Goal: Task Accomplishment & Management: Use online tool/utility

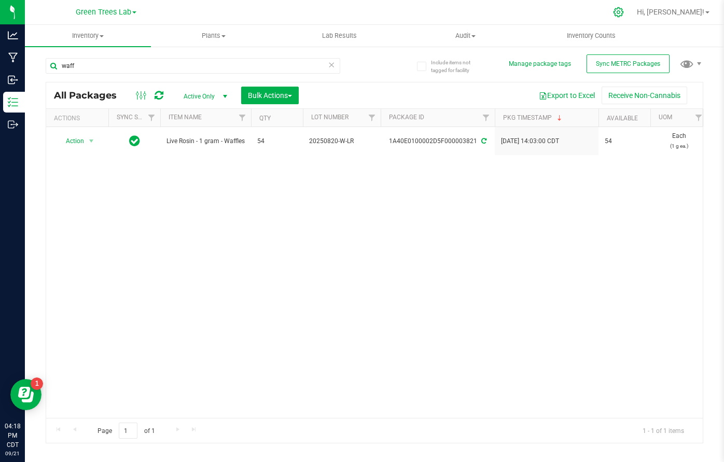
click at [626, 13] on div at bounding box center [618, 12] width 15 height 11
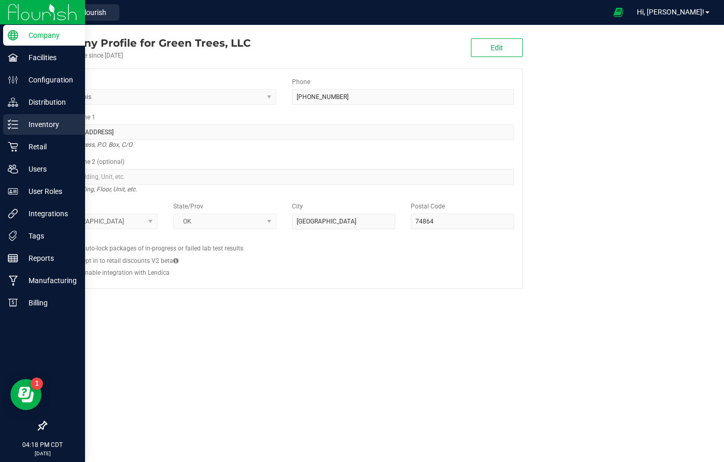
click at [32, 123] on p "Inventory" at bounding box center [49, 124] width 62 height 12
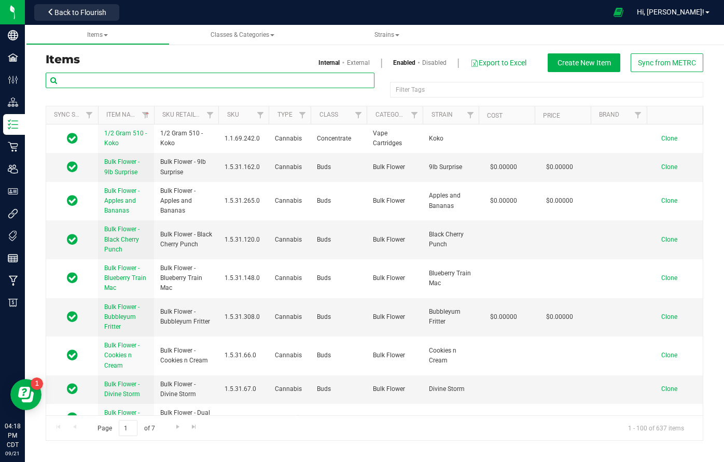
click at [94, 79] on input "text" at bounding box center [210, 81] width 329 height 16
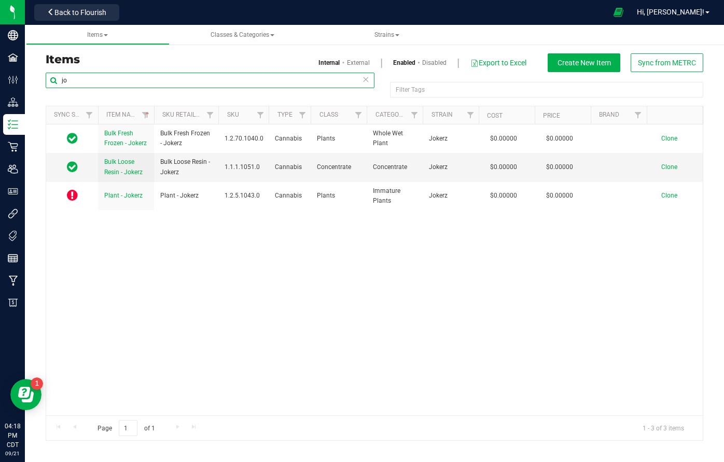
type input "j"
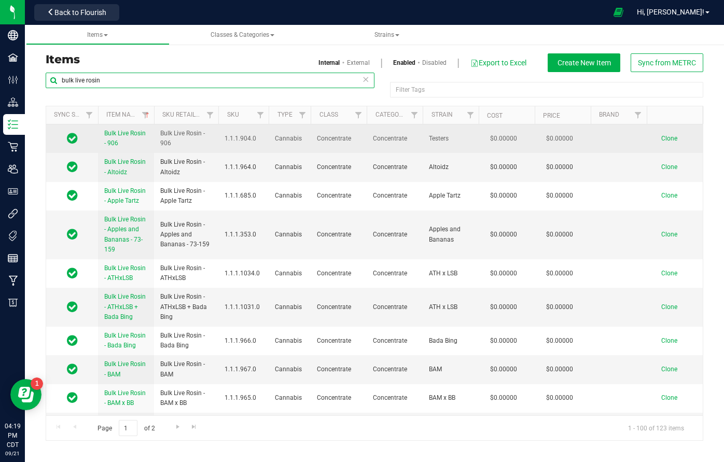
type input "bulk live rosin"
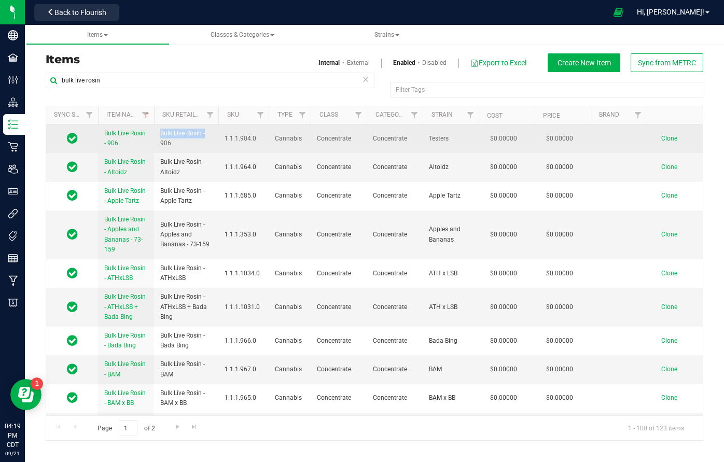
drag, startPoint x: 160, startPoint y: 133, endPoint x: 210, endPoint y: 132, distance: 50.3
click at [210, 132] on span "Bulk Live Rosin - 906" at bounding box center [186, 139] width 52 height 20
click at [666, 137] on span "Clone" at bounding box center [669, 138] width 16 height 7
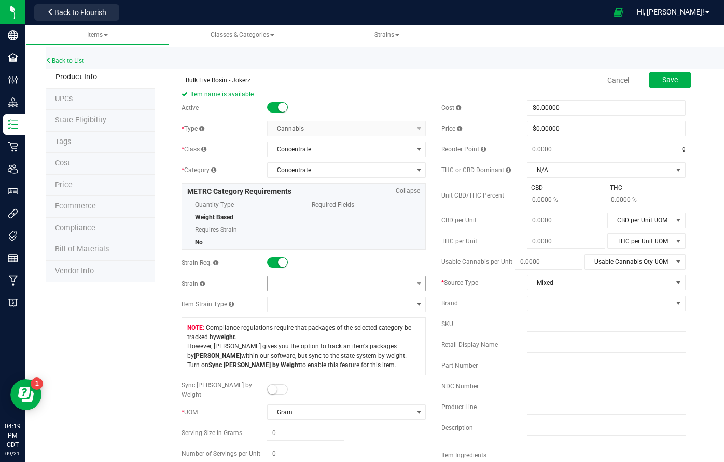
type input "Bulk Live Rosin - Jokerz"
click at [287, 276] on span at bounding box center [339, 283] width 145 height 15
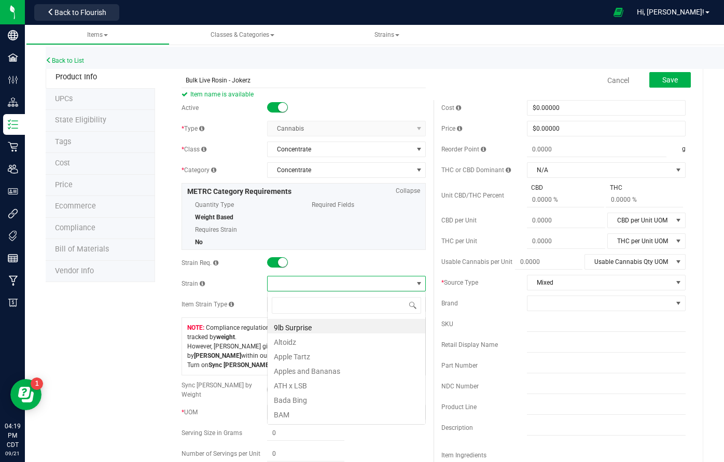
scroll to position [16, 159]
type input "jok"
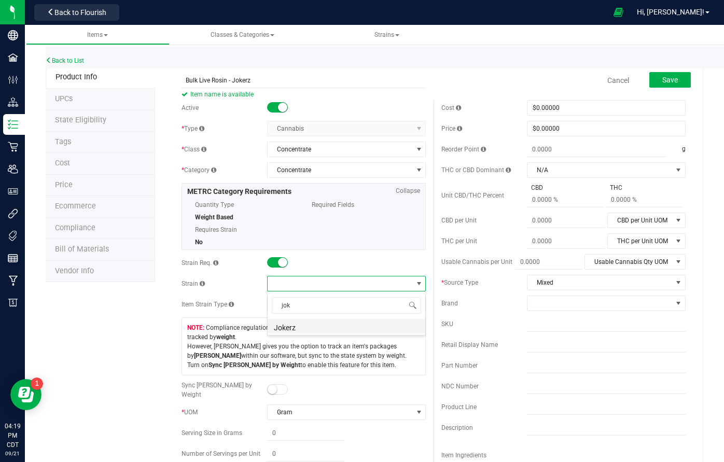
click at [289, 324] on li "Jokerz" at bounding box center [346, 326] width 158 height 15
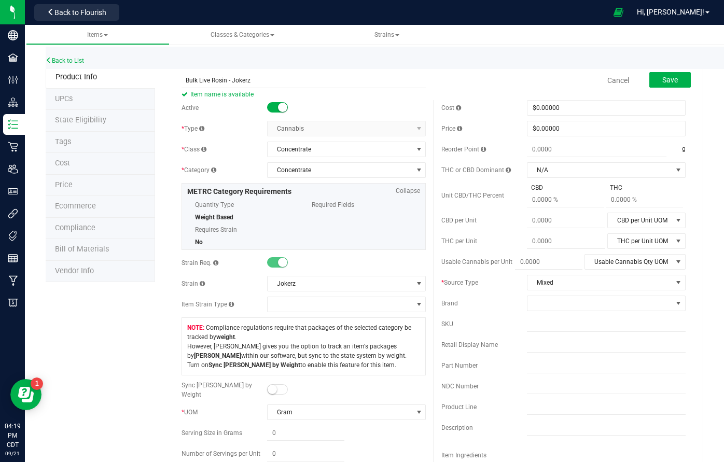
click at [675, 81] on span "Save" at bounding box center [670, 80] width 16 height 8
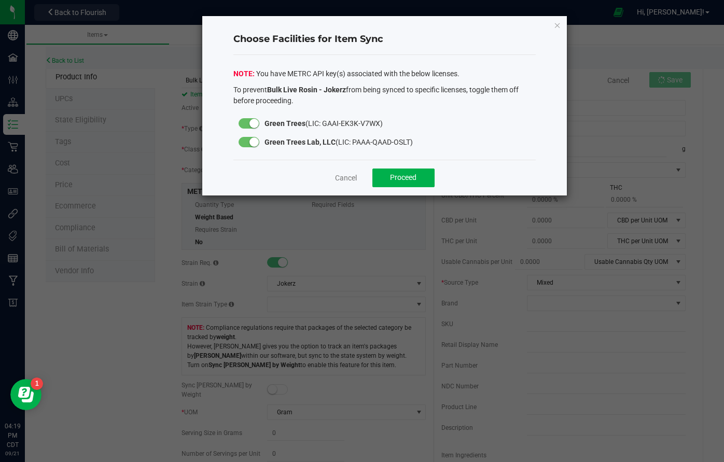
click at [255, 121] on small at bounding box center [253, 123] width 9 height 9
click at [439, 184] on div "Cancel Proceed" at bounding box center [384, 178] width 303 height 36
click at [414, 180] on span "Proceed" at bounding box center [403, 177] width 26 height 8
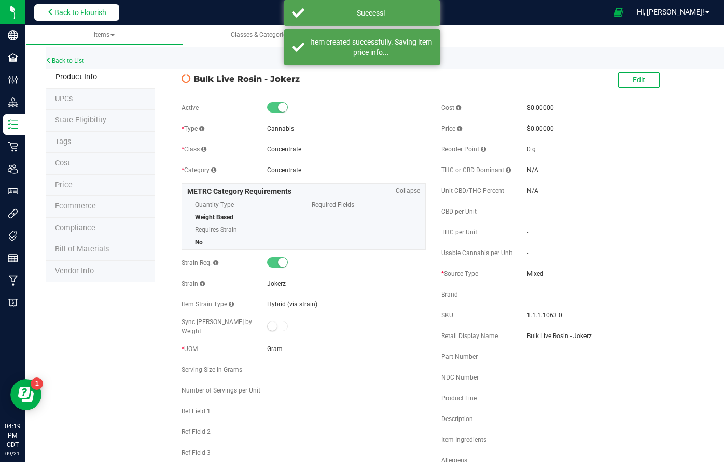
click at [62, 11] on span "Back to Flourish" at bounding box center [80, 12] width 52 height 8
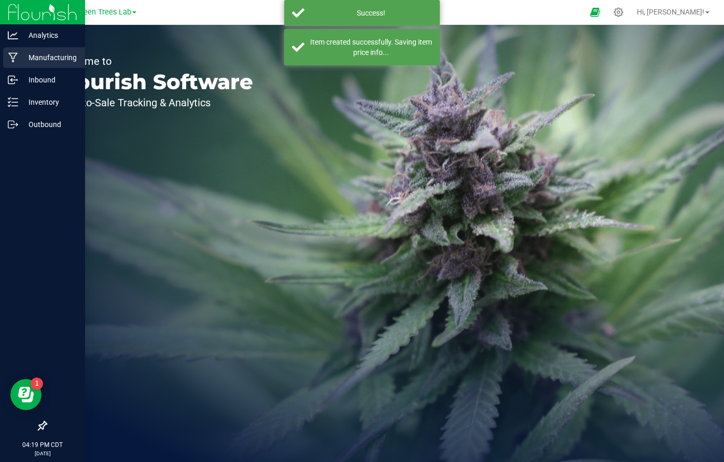
click at [43, 55] on p "Manufacturing" at bounding box center [49, 57] width 62 height 12
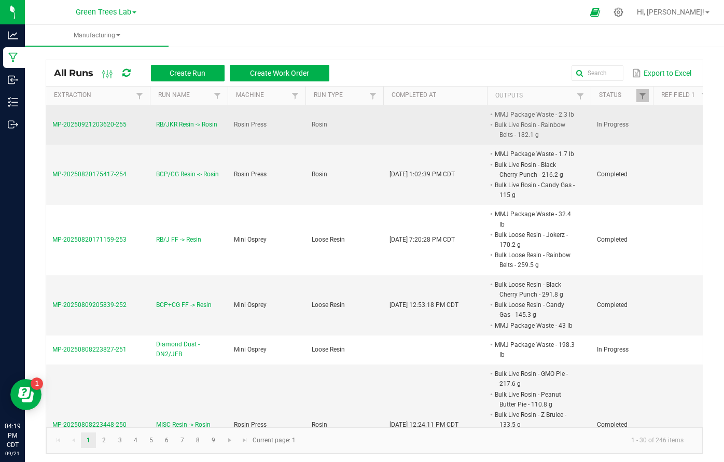
click at [108, 123] on span "MP-20250921203620-255" at bounding box center [89, 124] width 74 height 7
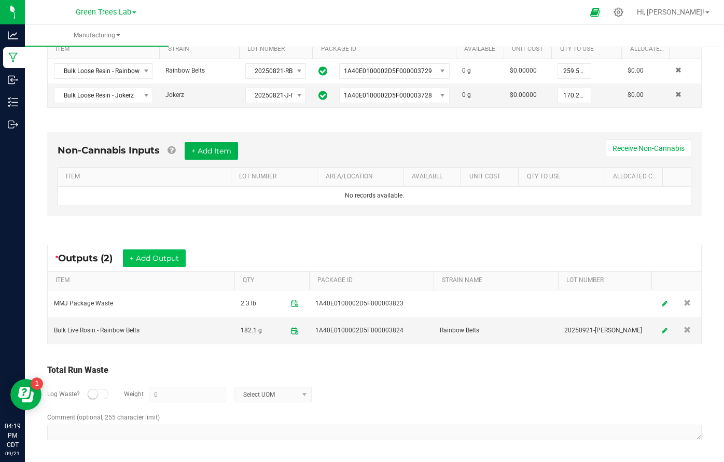
scroll to position [235, 0]
click at [166, 255] on button "+ Add Output" at bounding box center [154, 259] width 63 height 18
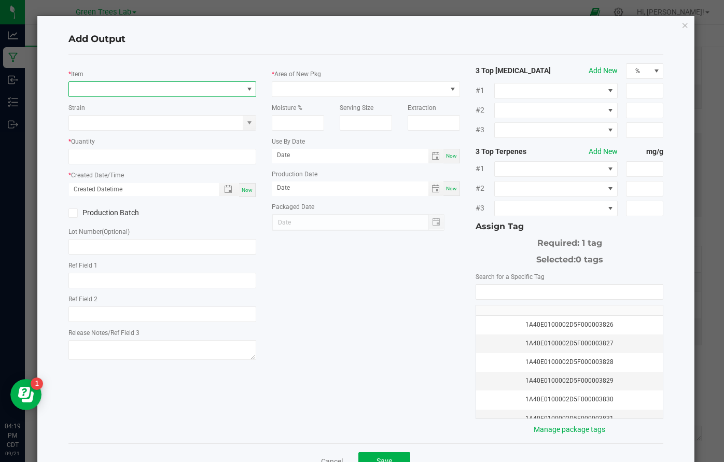
click at [151, 90] on span "NO DATA FOUND" at bounding box center [156, 89] width 174 height 15
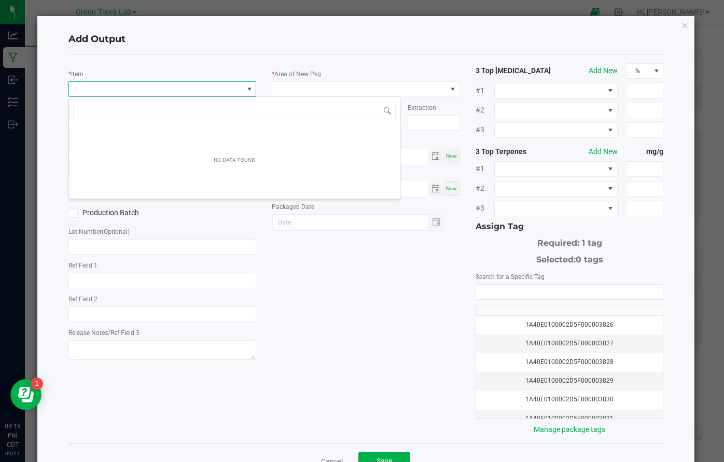
scroll to position [16, 188]
type input "b"
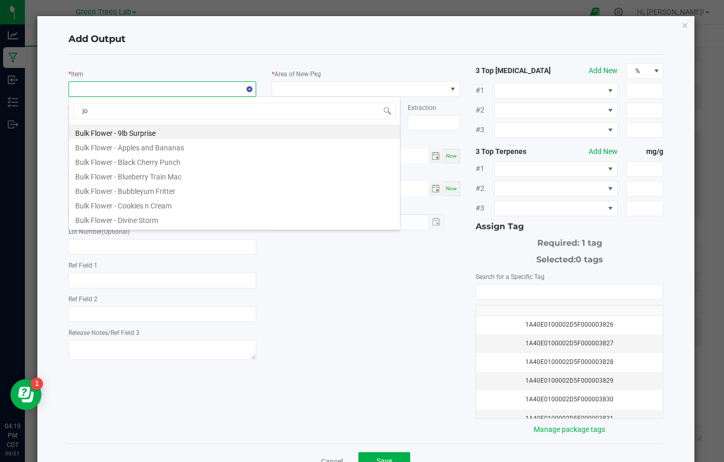
type input "jok"
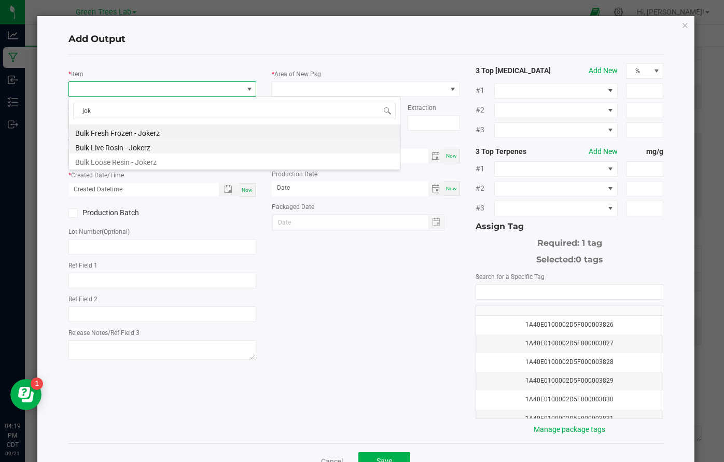
click at [139, 149] on li "Bulk Live Rosin - Jokerz" at bounding box center [234, 146] width 331 height 15
type input "0.0000 g"
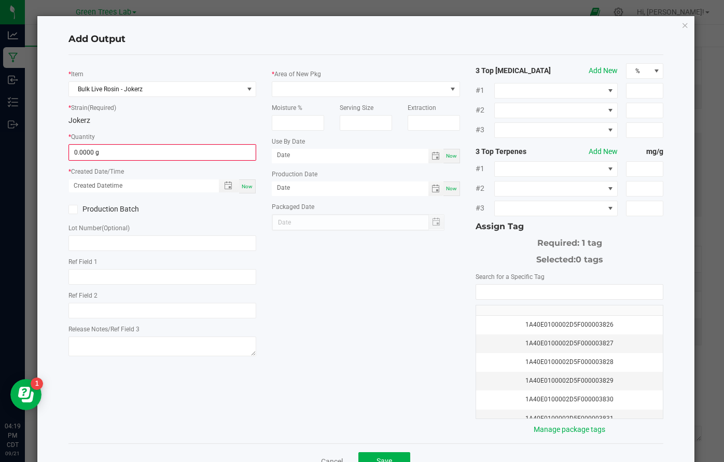
click at [244, 184] on span "Now" at bounding box center [247, 186] width 11 height 6
type input "[DATE] 4:19 PM"
type input "[DATE]"
click at [291, 84] on span at bounding box center [359, 89] width 174 height 15
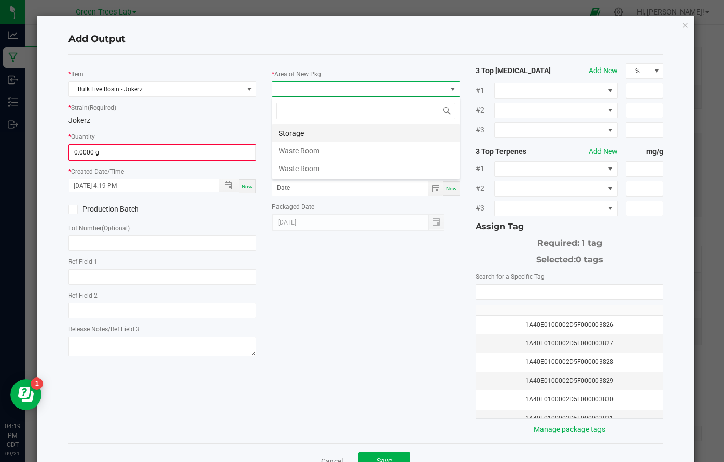
click at [291, 132] on li "Storage" at bounding box center [365, 133] width 187 height 18
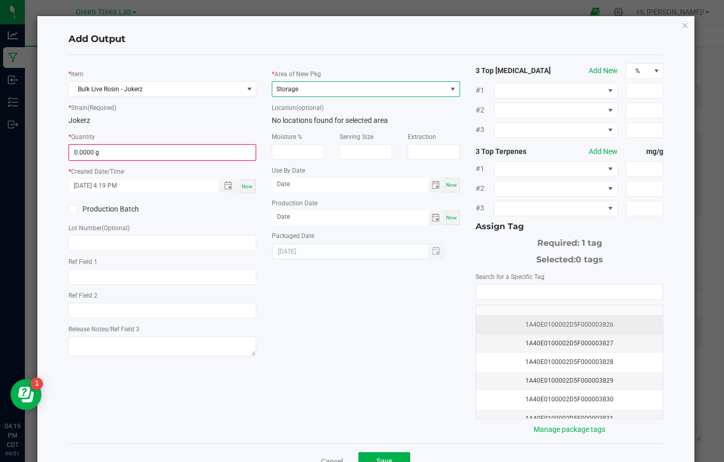
click at [574, 327] on div "1A40E0100002D5F000003826" at bounding box center [569, 325] width 175 height 10
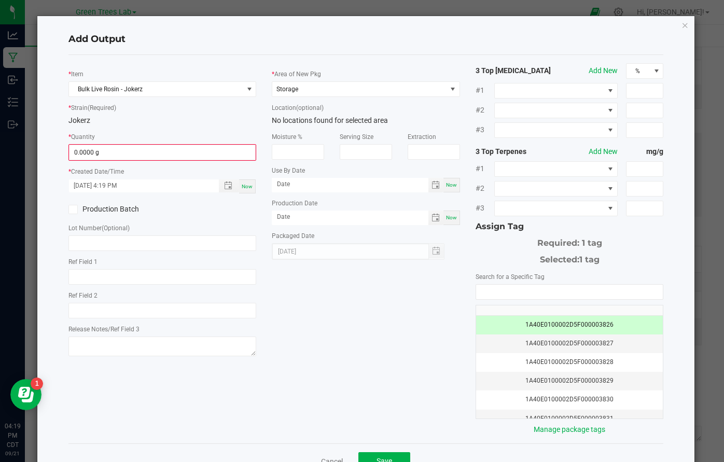
click at [73, 209] on icon at bounding box center [72, 209] width 7 height 0
click at [0, 0] on input "Production Batch" at bounding box center [0, 0] width 0 height 0
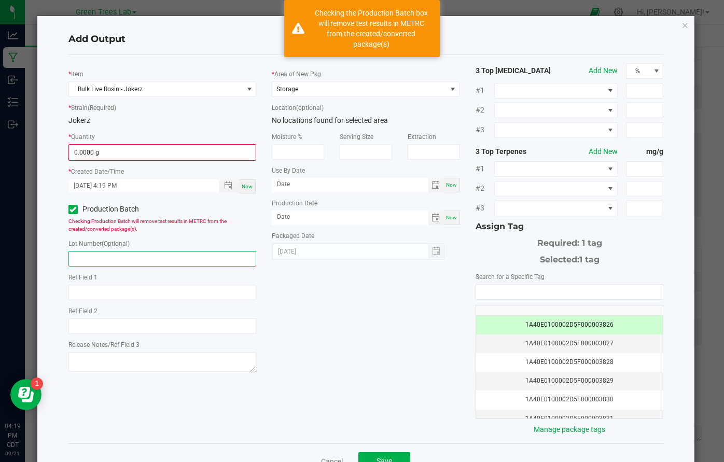
click at [88, 261] on input "text" at bounding box center [162, 259] width 188 height 16
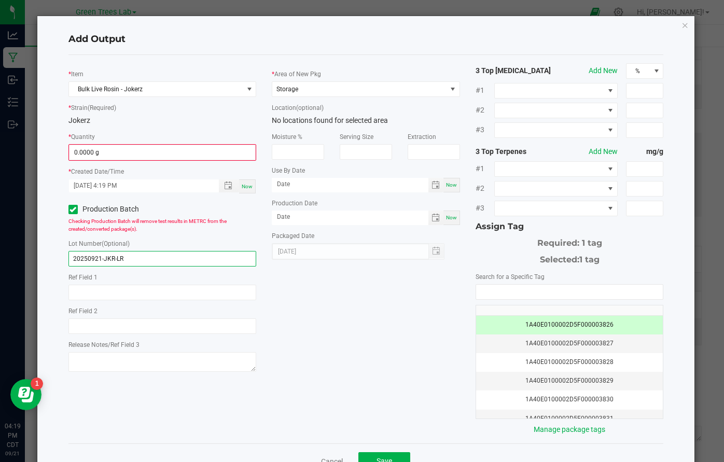
type input "20250921-JKR-LR"
click at [366, 289] on div "* Item Bulk Live Rosin - Jokerz * Strain (Required) Jokerz * Quantity 0.0000 g …" at bounding box center [366, 249] width 611 height 372
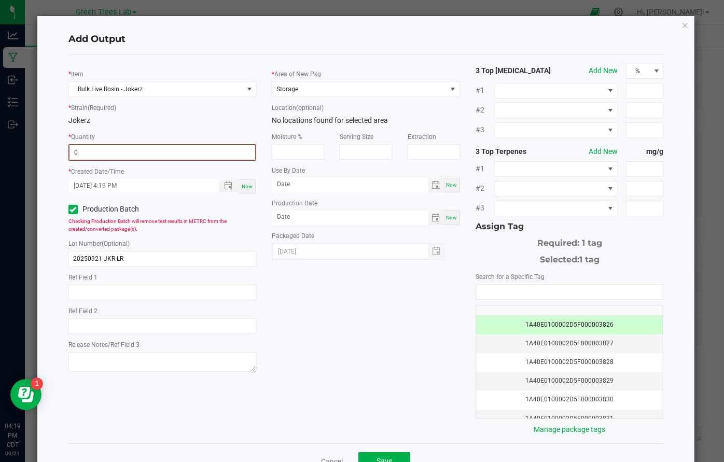
click at [119, 151] on input "0" at bounding box center [162, 152] width 186 height 15
type input "119.0000 g"
click at [332, 323] on div "* Item Bulk Live Rosin - Jokerz * Strain (Required) Jokerz * Quantity 119.0000 …" at bounding box center [366, 249] width 611 height 372
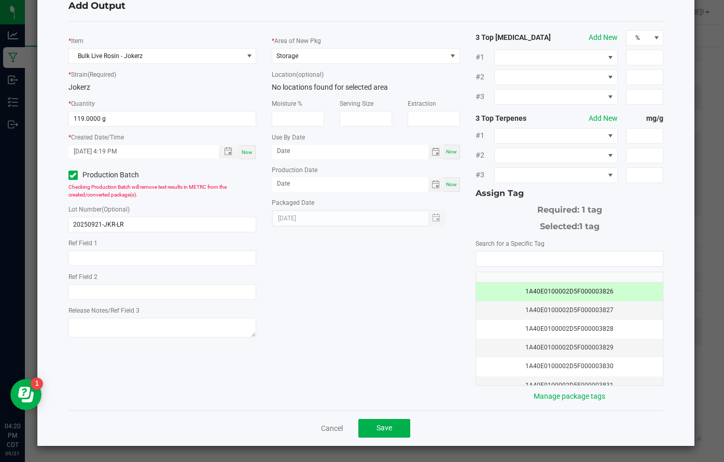
scroll to position [33, 0]
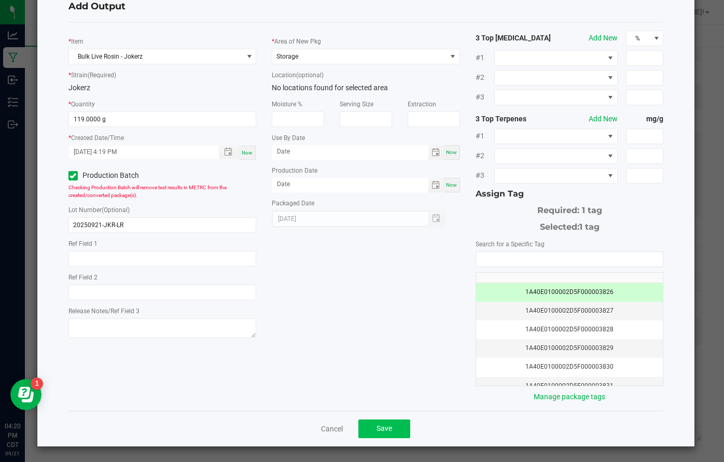
click at [389, 436] on button "Save" at bounding box center [384, 428] width 52 height 19
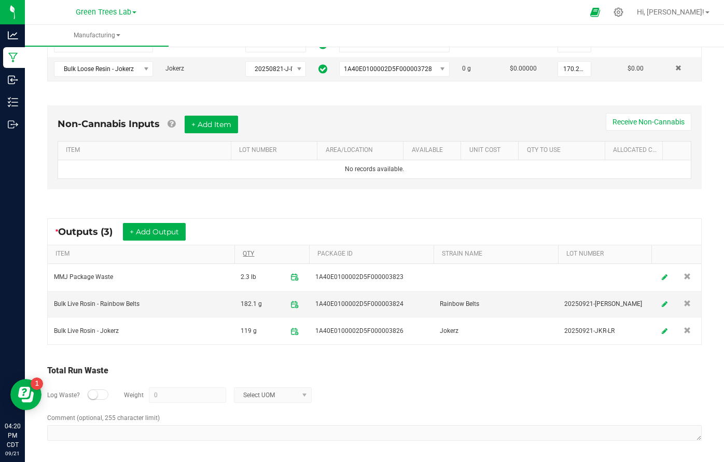
scroll to position [262, 0]
click at [663, 298] on link at bounding box center [665, 304] width 16 height 20
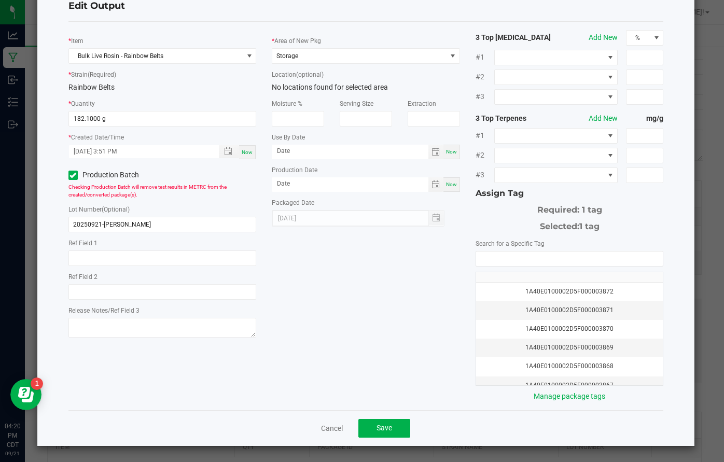
scroll to position [33, 0]
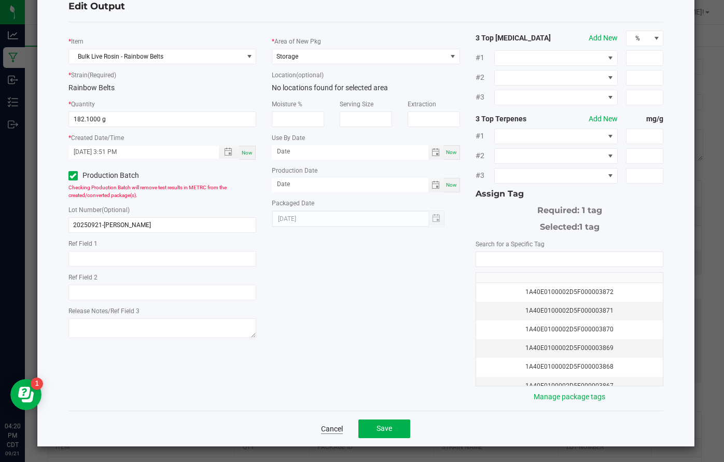
click at [333, 426] on link "Cancel" at bounding box center [332, 428] width 22 height 10
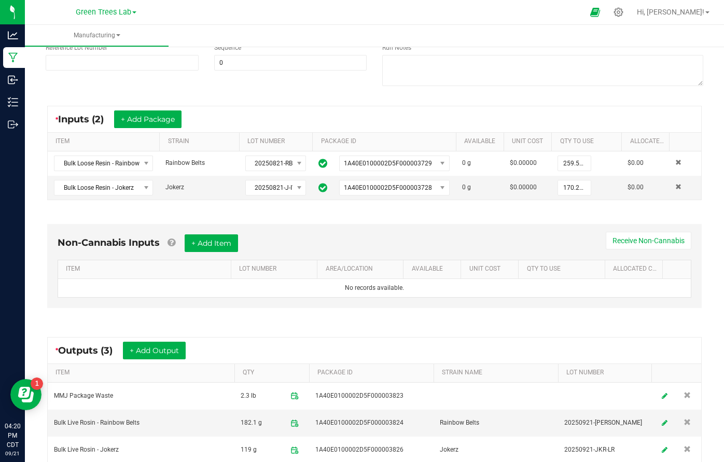
click at [376, 330] on div "* Outputs (3) + Add Output ITEM QTY PACKAGE ID STRAIN NAME LOT NUMBER MMJ Packa…" at bounding box center [374, 400] width 673 height 145
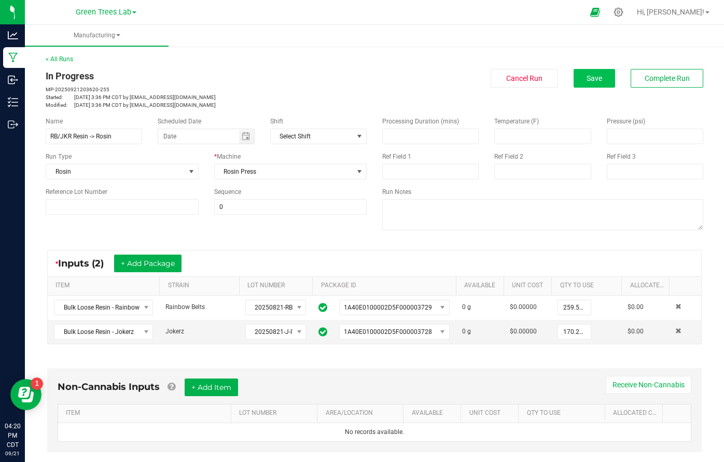
scroll to position [0, 0]
click at [664, 86] on button "Complete Run" at bounding box center [666, 78] width 73 height 19
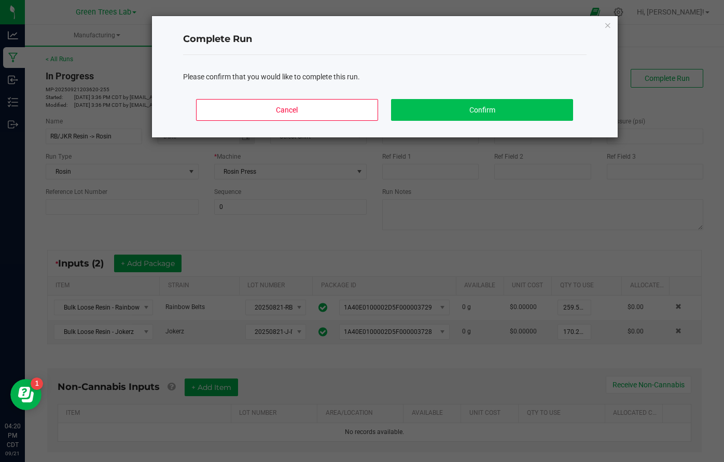
click at [528, 105] on button "Confirm" at bounding box center [481, 110] width 181 height 22
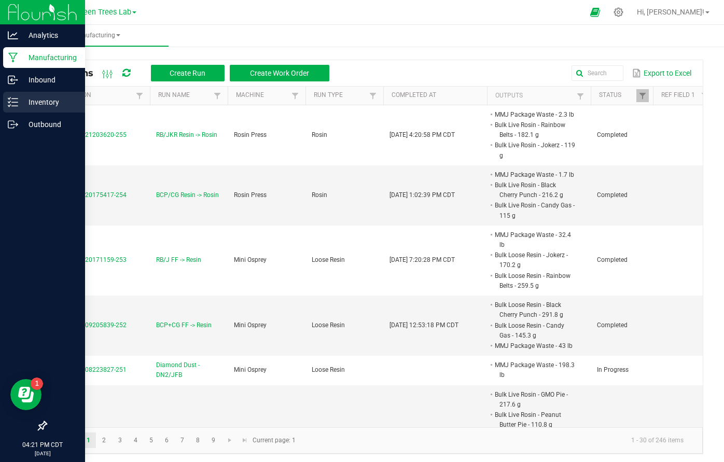
click at [38, 106] on p "Inventory" at bounding box center [49, 102] width 62 height 12
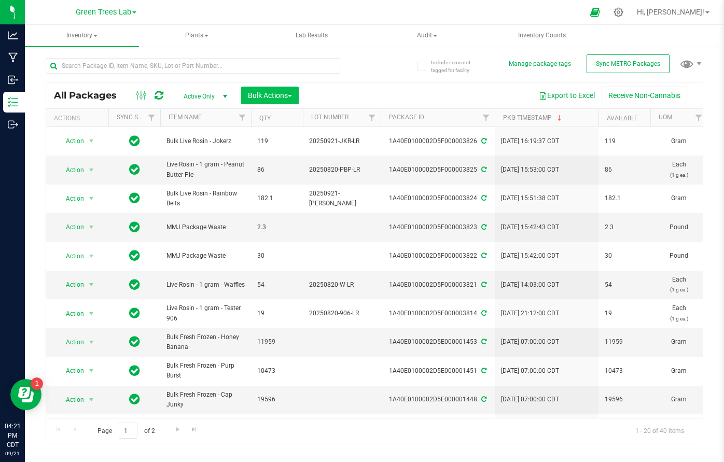
click at [276, 96] on span "Bulk Actions" at bounding box center [270, 95] width 44 height 8
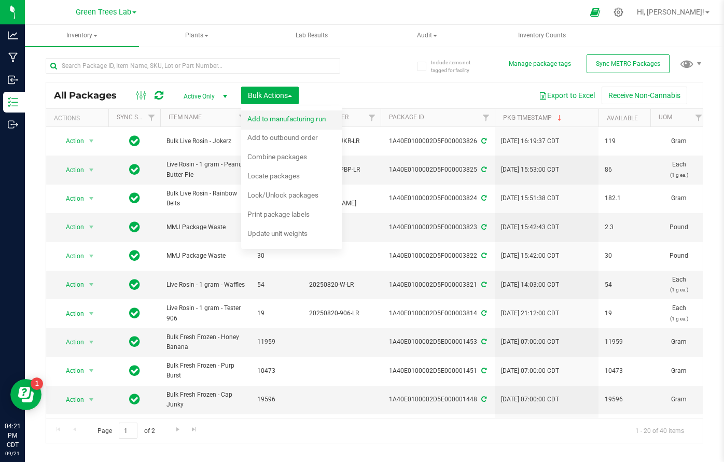
click at [282, 123] on div "Add to manufacturing run" at bounding box center [293, 120] width 92 height 17
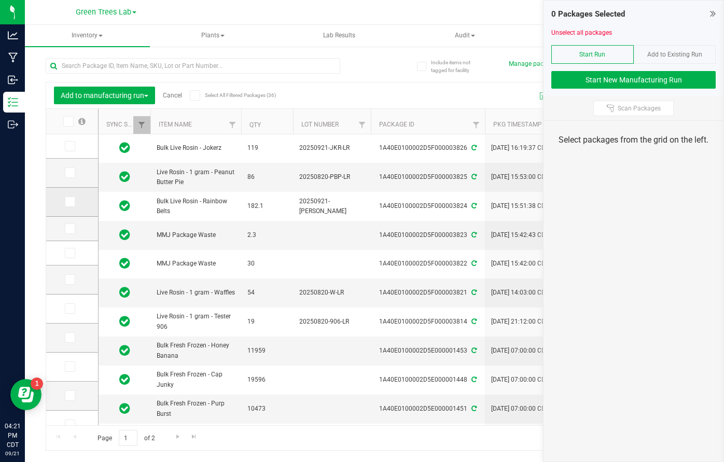
click at [66, 202] on icon at bounding box center [69, 202] width 7 height 0
click at [0, 0] on input "checkbox" at bounding box center [0, 0] width 0 height 0
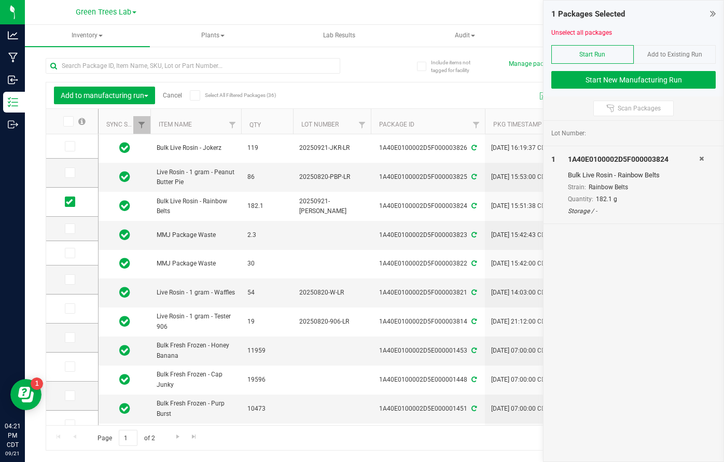
click at [662, 89] on div "1 Packages Selected Unselect all packages Start Run Add to Existing Run Start N…" at bounding box center [633, 49] width 180 height 96
click at [654, 83] on button "Start New Manufacturing Run" at bounding box center [633, 80] width 164 height 18
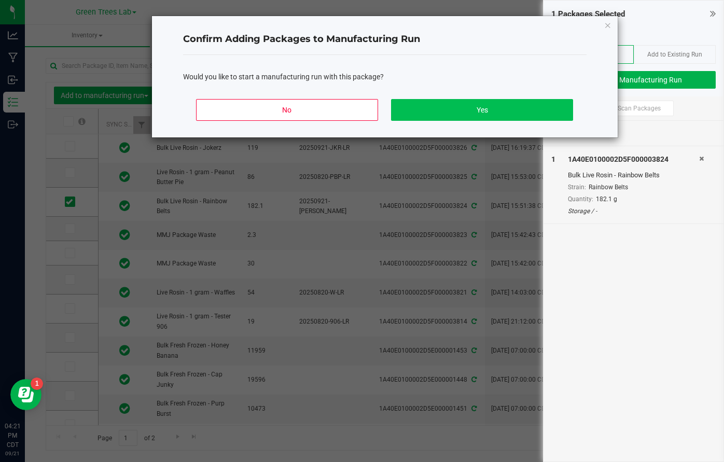
click at [462, 107] on button "Yes" at bounding box center [481, 110] width 181 height 22
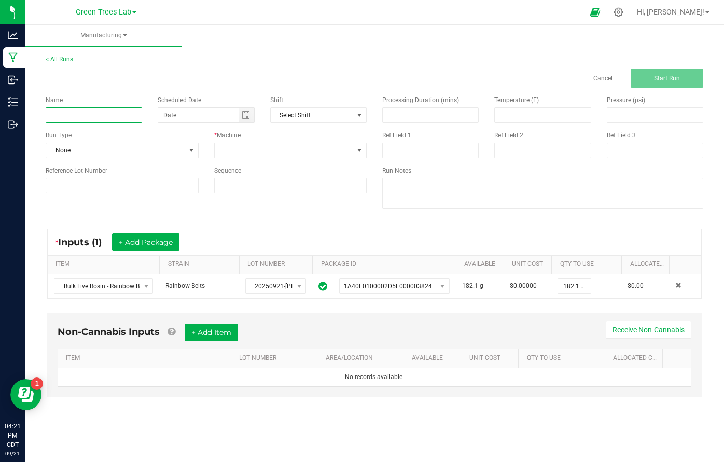
click at [81, 113] on input at bounding box center [94, 115] width 96 height 16
type input "RB LR -> Liquid"
click at [182, 147] on span "None" at bounding box center [115, 150] width 139 height 15
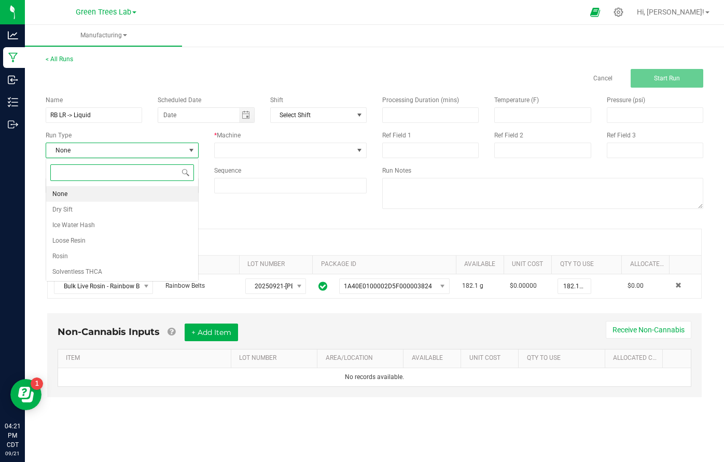
scroll to position [16, 152]
click at [123, 258] on li "Rosin" at bounding box center [122, 256] width 152 height 16
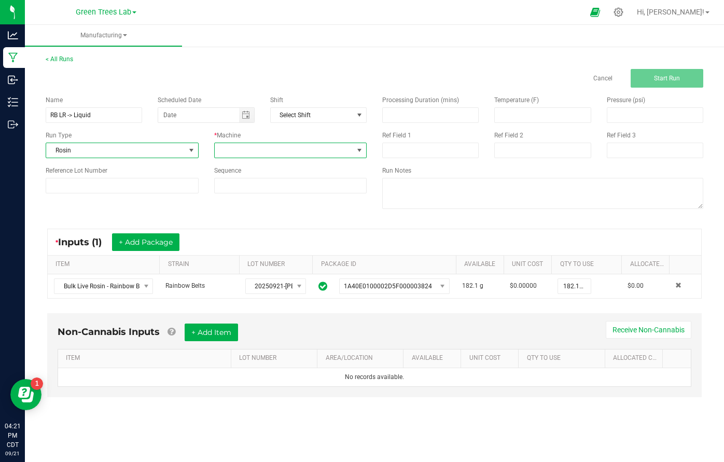
click at [229, 154] on span at bounding box center [284, 150] width 139 height 15
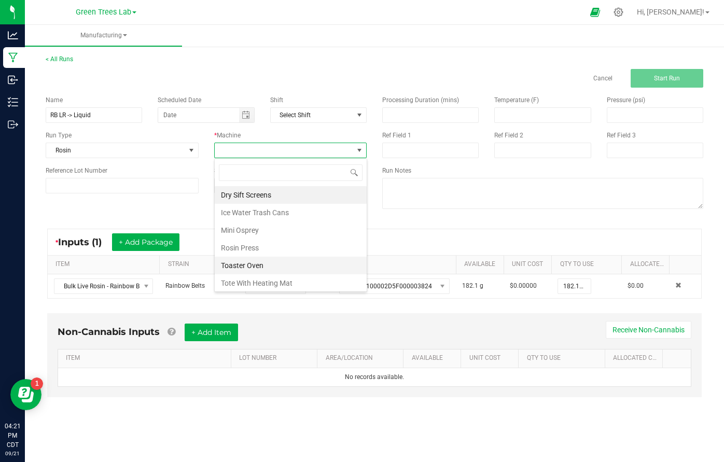
click at [242, 262] on li "Toaster Oven" at bounding box center [291, 266] width 152 height 18
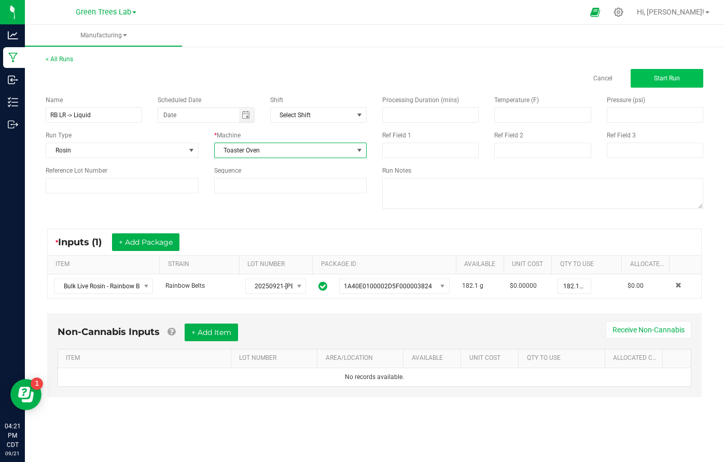
click at [671, 82] on button "Start Run" at bounding box center [666, 78] width 73 height 19
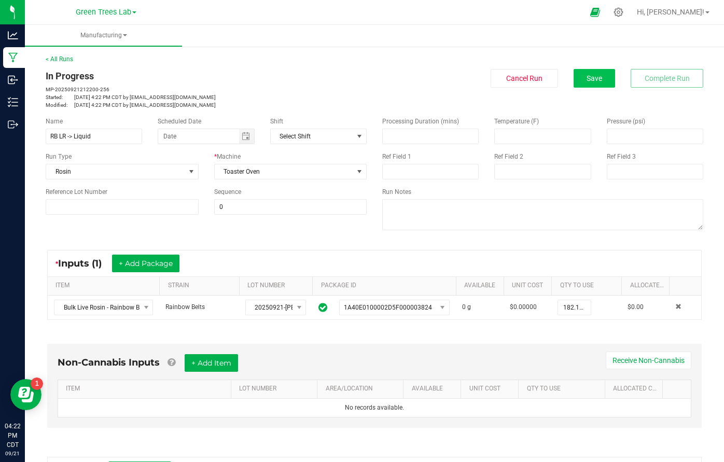
click at [590, 75] on span "Save" at bounding box center [594, 78] width 16 height 8
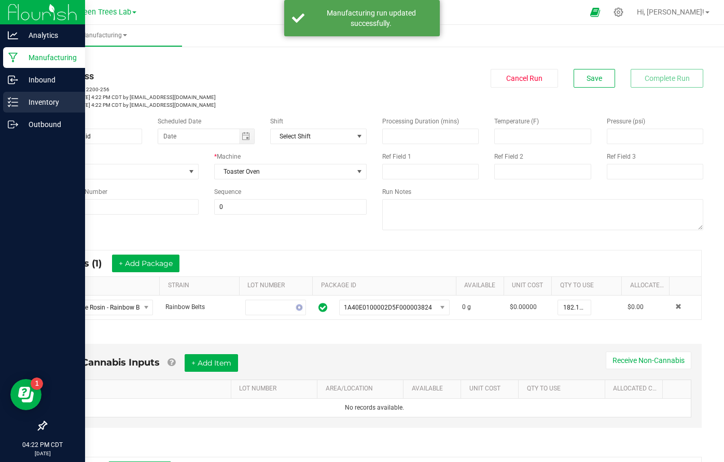
click at [32, 102] on p "Inventory" at bounding box center [49, 102] width 62 height 12
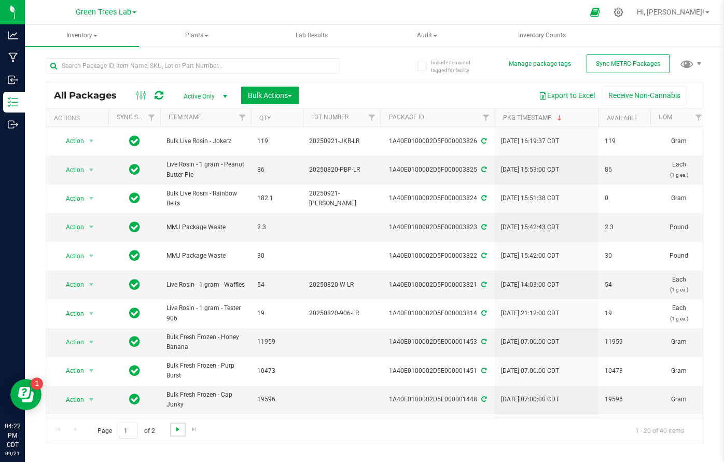
click at [174, 431] on span "Go to the next page" at bounding box center [178, 429] width 8 height 8
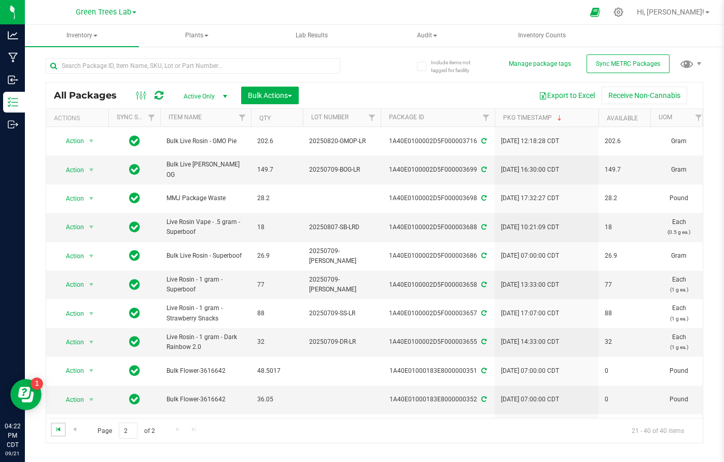
click at [57, 426] on span "Go to the first page" at bounding box center [58, 429] width 8 height 8
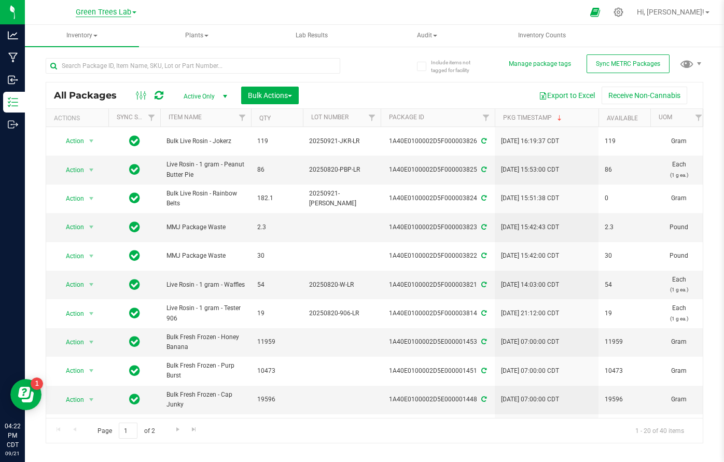
click at [111, 10] on span "Green Trees Lab" at bounding box center [103, 12] width 55 height 9
click at [96, 38] on link "Green Trees" at bounding box center [105, 37] width 151 height 14
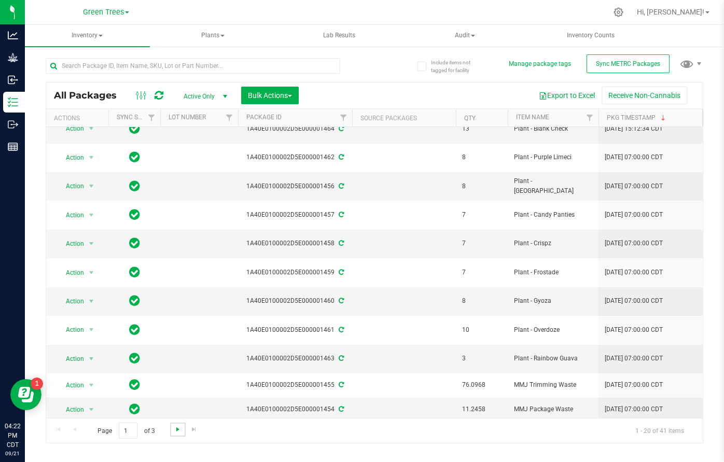
click at [174, 427] on span "Go to the next page" at bounding box center [178, 429] width 8 height 8
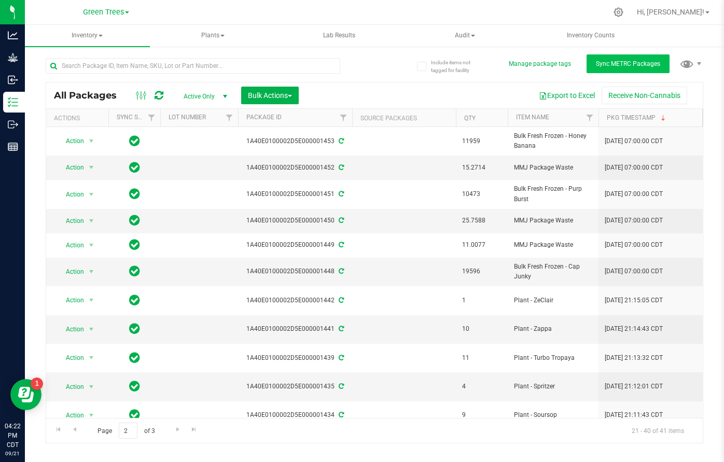
click at [626, 67] on span "Sync METRC Packages" at bounding box center [628, 63] width 64 height 7
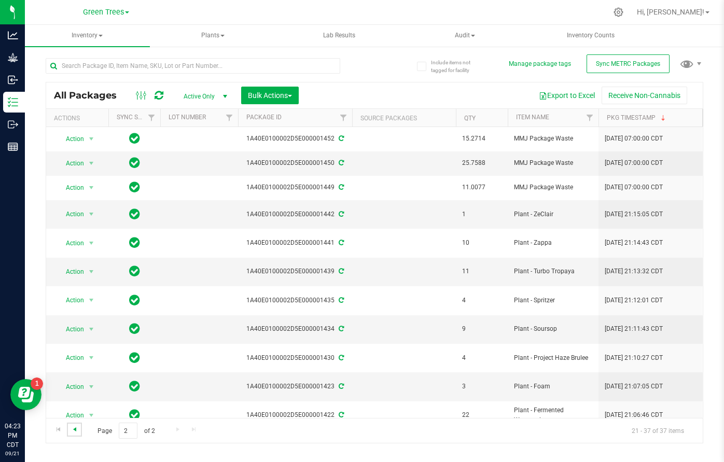
click at [73, 427] on span "Go to the previous page" at bounding box center [74, 429] width 8 height 8
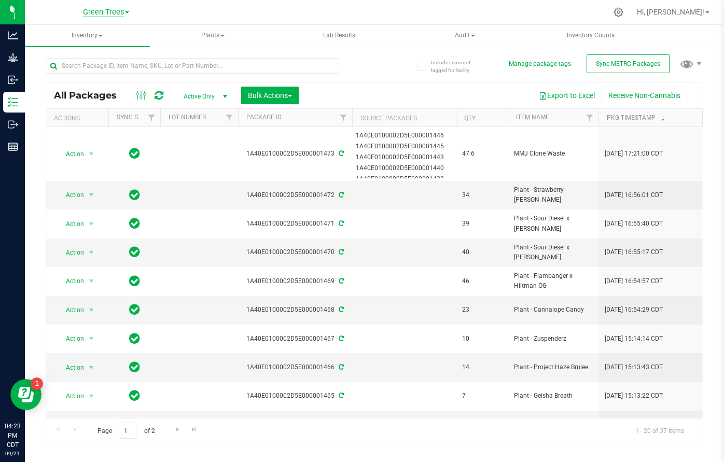
click at [93, 15] on span "Green Trees" at bounding box center [103, 12] width 41 height 9
click at [88, 52] on link "Green Trees Lab" at bounding box center [105, 51] width 151 height 14
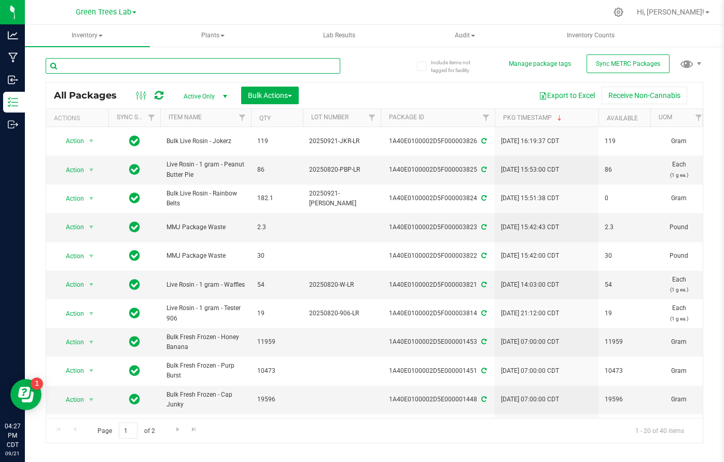
click at [89, 67] on input "text" at bounding box center [193, 66] width 294 height 16
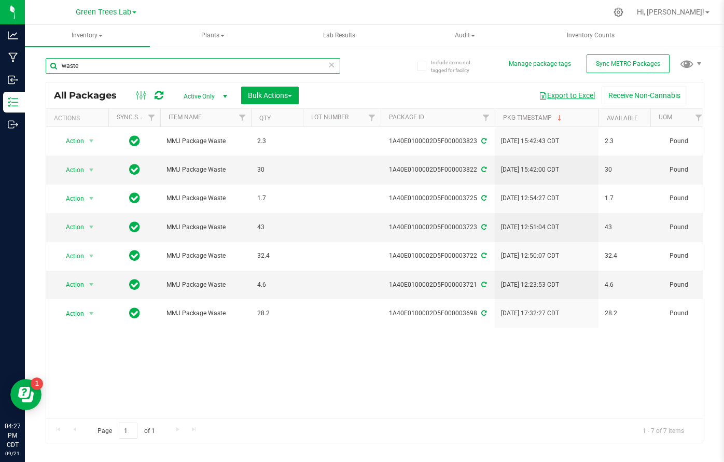
type input "waste"
click at [574, 94] on button "Export to Excel" at bounding box center [566, 96] width 69 height 18
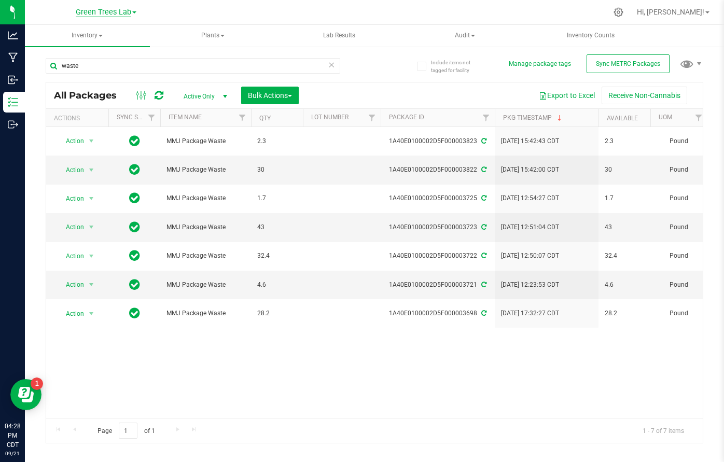
click at [123, 9] on span "Green Trees Lab" at bounding box center [103, 12] width 55 height 9
click at [112, 40] on link "Green Trees" at bounding box center [105, 37] width 151 height 14
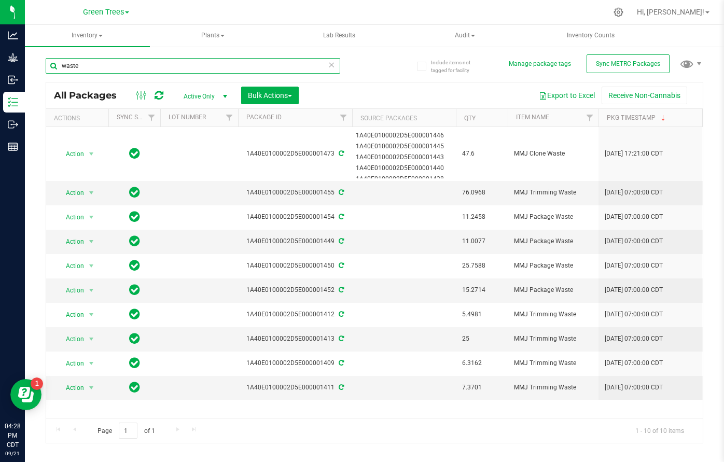
click at [262, 69] on input "waste" at bounding box center [193, 66] width 294 height 16
click at [559, 94] on button "Export to Excel" at bounding box center [566, 96] width 69 height 18
click at [161, 70] on input "waste" at bounding box center [193, 66] width 294 height 16
click at [112, 16] on span "Green Trees" at bounding box center [103, 12] width 41 height 9
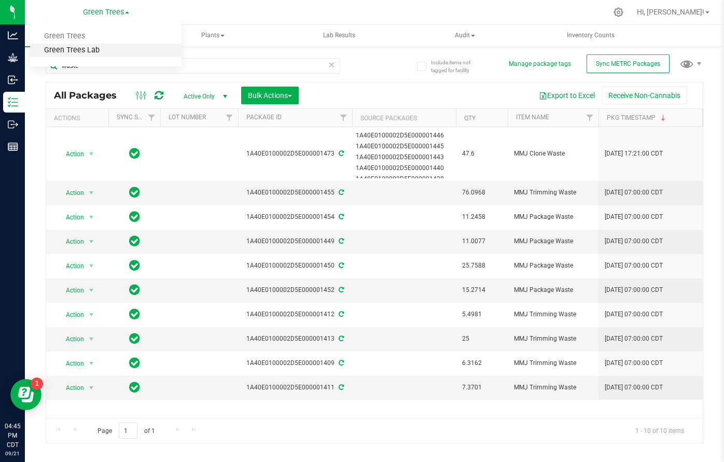
click at [108, 46] on link "Green Trees Lab" at bounding box center [105, 51] width 151 height 14
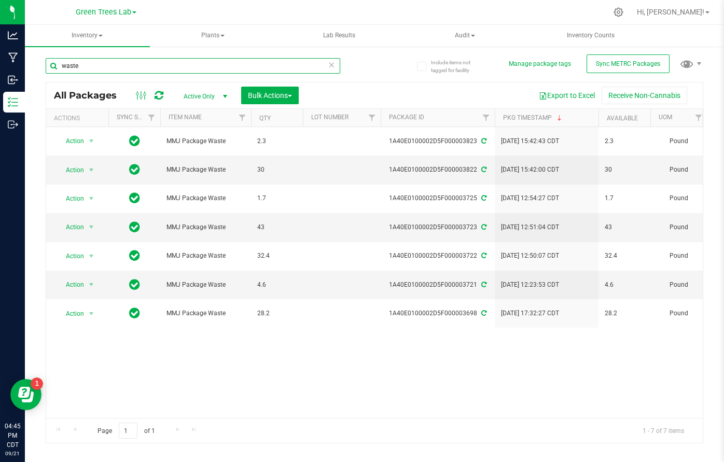
click at [94, 68] on input "waste" at bounding box center [193, 66] width 294 height 16
type input "3724"
